Goal: Task Accomplishment & Management: Use online tool/utility

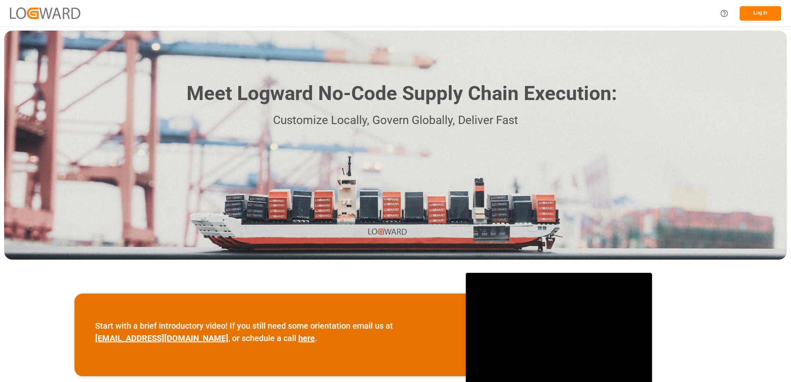
click at [765, 9] on button "Log In" at bounding box center [760, 13] width 41 height 14
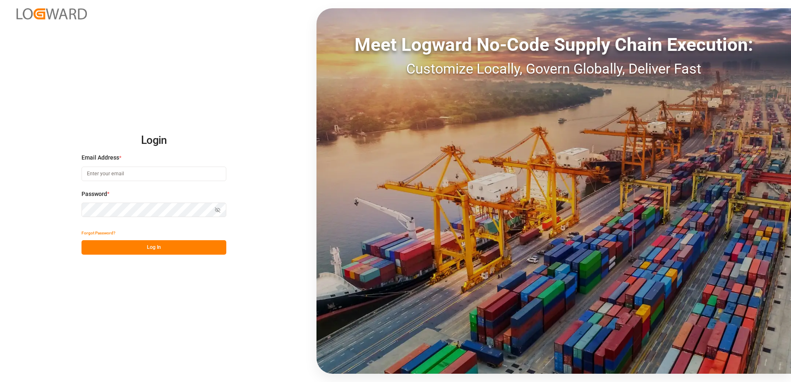
type input "[PERSON_NAME][EMAIL_ADDRESS][PERSON_NAME][DOMAIN_NAME]"
click at [173, 244] on button "Log In" at bounding box center [154, 248] width 145 height 14
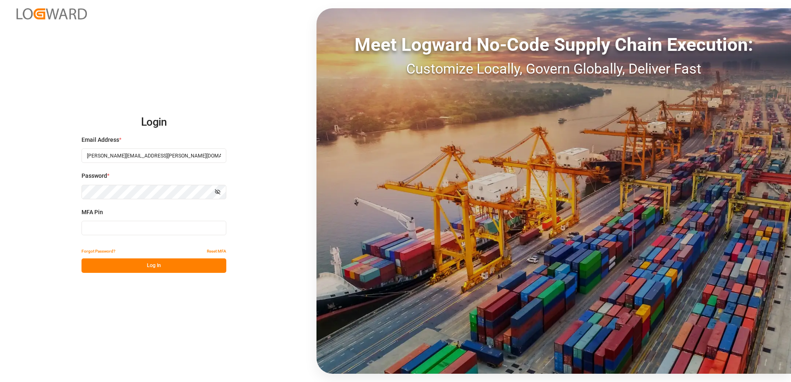
click at [136, 226] on input at bounding box center [154, 228] width 145 height 14
type input "751406"
click at [137, 262] on button "Log In" at bounding box center [154, 266] width 145 height 14
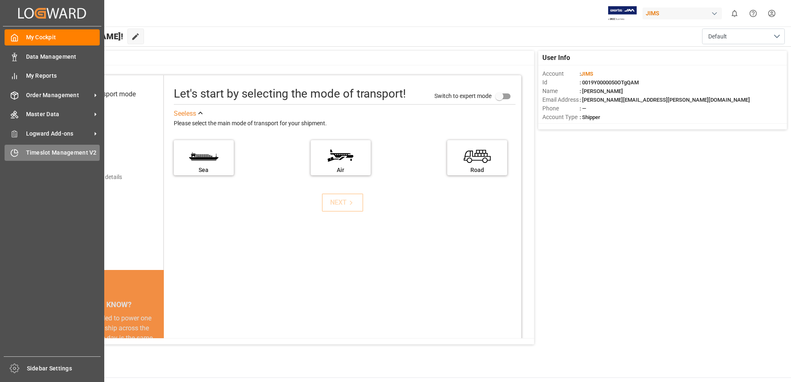
click at [21, 152] on div "Timeslot Management V2 Timeslot Management V2" at bounding box center [52, 153] width 95 height 16
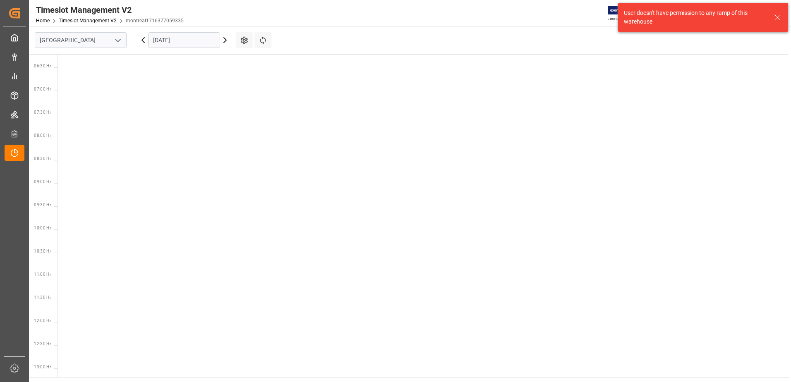
scroll to position [337, 0]
click at [114, 38] on icon "open menu" at bounding box center [118, 41] width 10 height 10
click at [67, 80] on div "Southaven" at bounding box center [80, 77] width 91 height 19
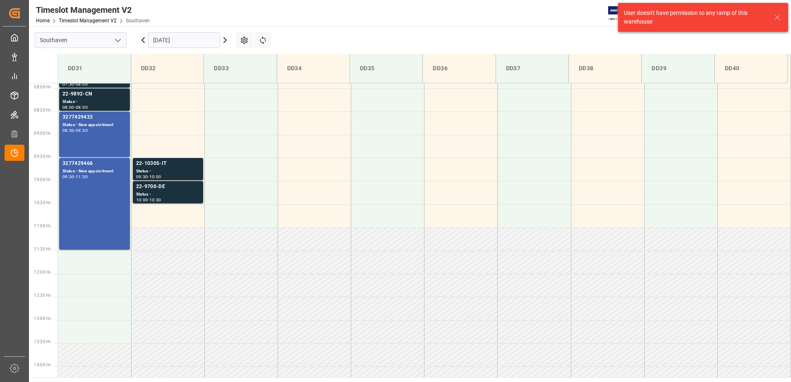
click at [778, 16] on icon at bounding box center [778, 17] width 10 height 10
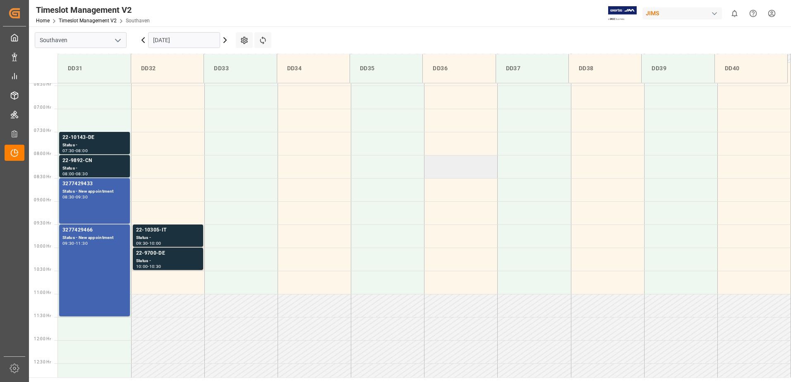
scroll to position [291, 0]
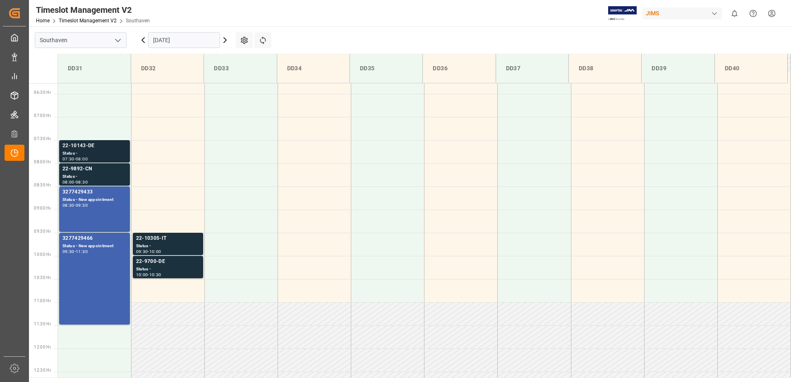
click at [71, 156] on div "Status -" at bounding box center [95, 153] width 64 height 7
click at [90, 176] on div "Status -" at bounding box center [95, 176] width 64 height 7
drag, startPoint x: 103, startPoint y: 210, endPoint x: 105, endPoint y: 216, distance: 6.4
click at [105, 216] on div "3277429433 Status - New appointment 08:30 - 09:30" at bounding box center [95, 209] width 64 height 42
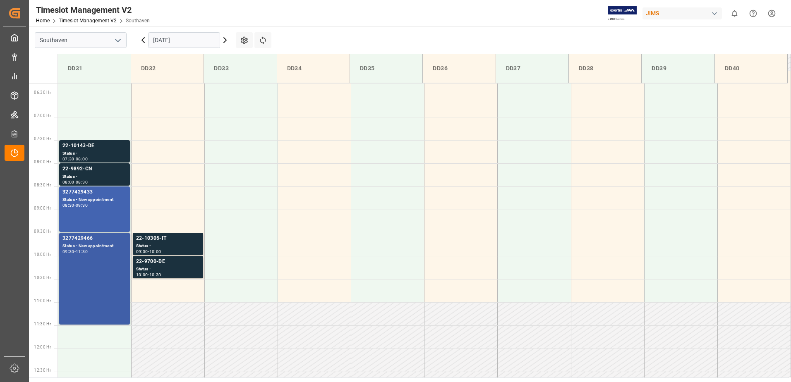
click at [108, 274] on div "3277429466 Status - New appointment 09:30 - 11:30" at bounding box center [95, 279] width 64 height 89
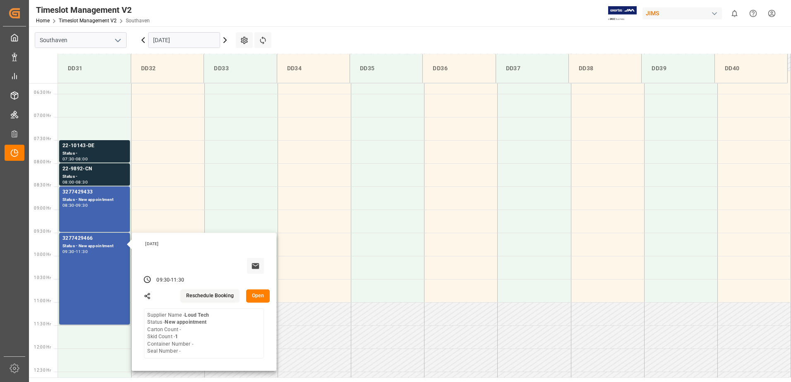
click at [326, 38] on main "Southaven [DATE] Settings Refresh Time Slots DD31 DD32 DD33 DD34 DD35 DD36 DD37…" at bounding box center [409, 201] width 761 height 351
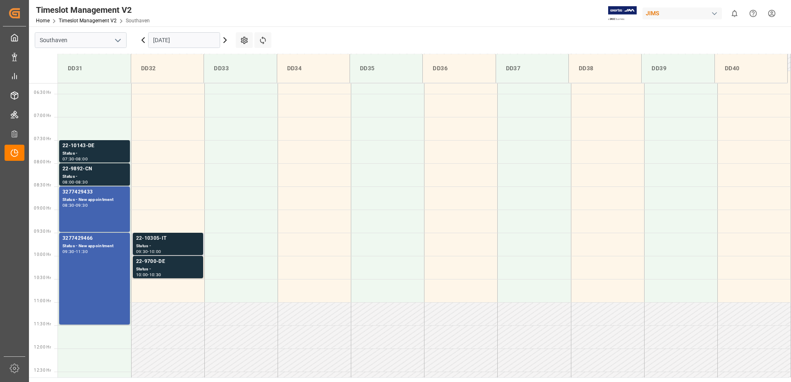
click at [146, 243] on div "22-10305-IT" at bounding box center [168, 239] width 64 height 8
click at [164, 267] on div "Status -" at bounding box center [168, 269] width 64 height 7
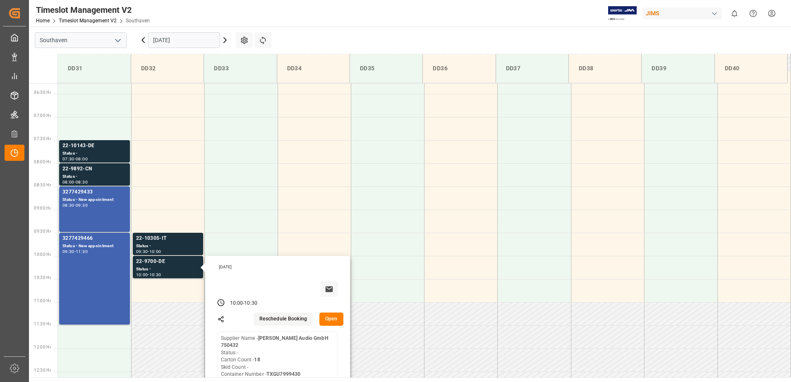
click at [412, 41] on main "Southaven [DATE] Settings Refresh Time Slots DD31 DD32 DD33 DD34 DD35 DD36 DD37…" at bounding box center [409, 201] width 761 height 351
